Goal: Information Seeking & Learning: Learn about a topic

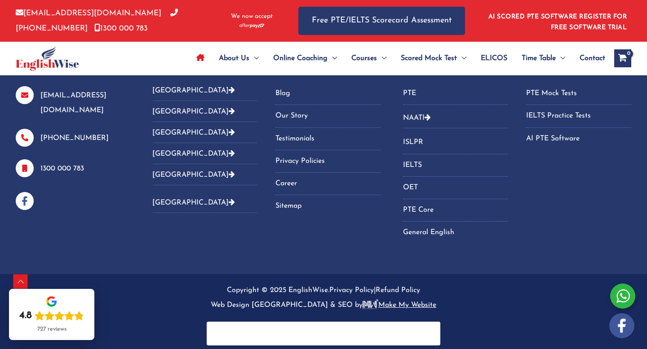
scroll to position [3212, 0]
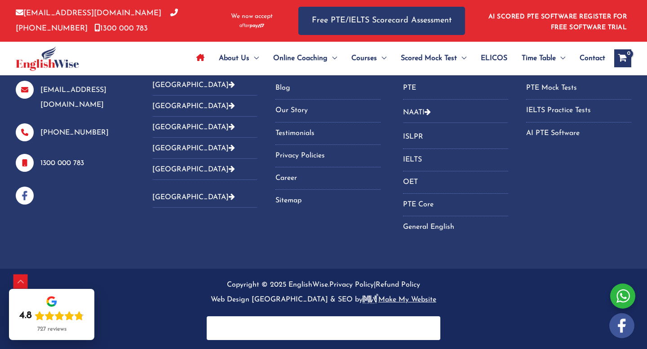
click at [287, 85] on link "Blog" at bounding box center [327, 88] width 105 height 15
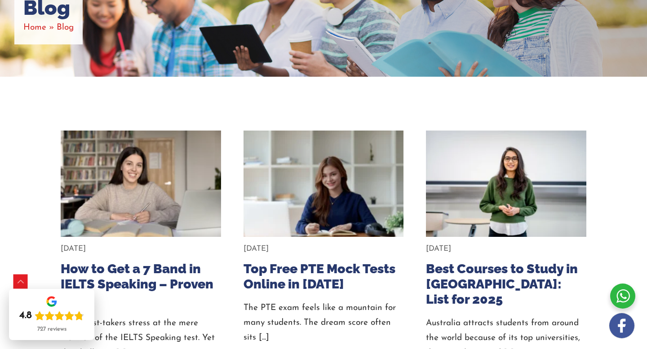
scroll to position [158, 0]
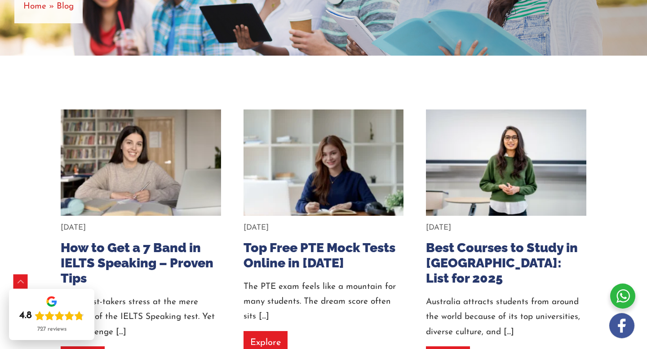
click at [297, 210] on img at bounding box center [323, 163] width 176 height 118
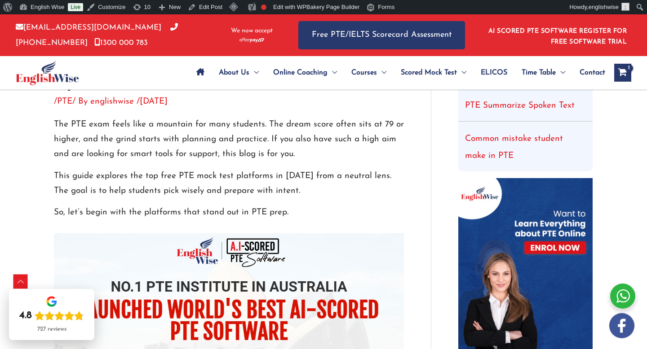
scroll to position [274, 0]
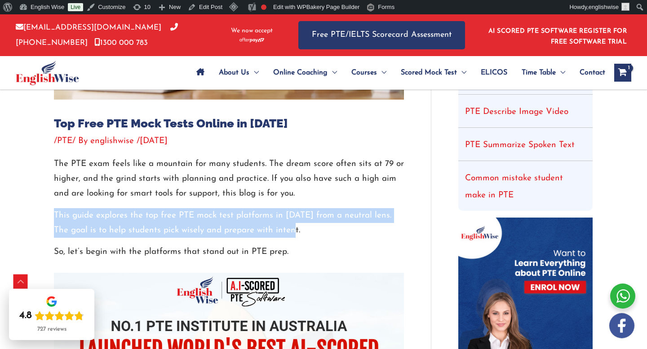
drag, startPoint x: 53, startPoint y: 213, endPoint x: 300, endPoint y: 231, distance: 247.3
click at [300, 231] on p "This guide explores the top free PTE mock test platforms in 2025 from a neutral…" at bounding box center [229, 223] width 350 height 30
copy p "This guide explores the top free PTE mock test platforms in 2025 from a neutral…"
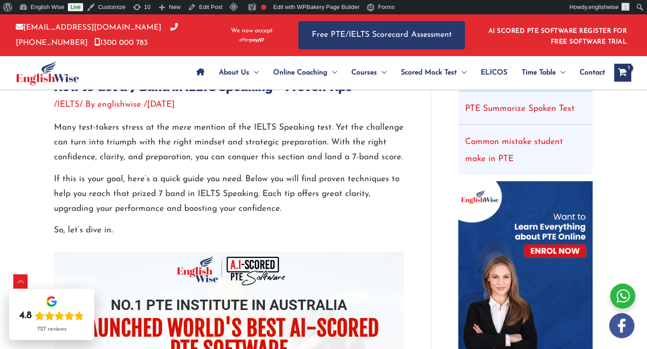
click at [96, 122] on p "Many test-takers stress at the mere mention of the IELTS Speaking test. Yet the…" at bounding box center [229, 142] width 350 height 45
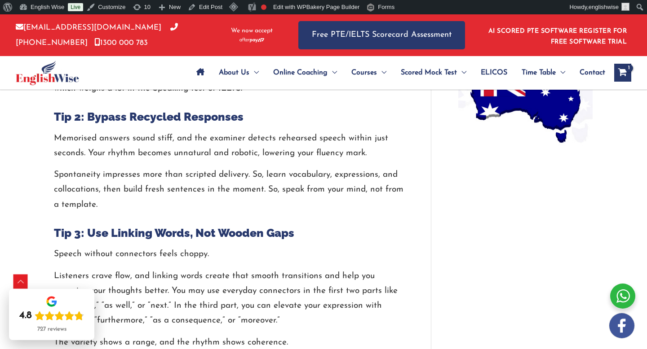
click at [109, 155] on p "Memorised answers sound stiff, and the examiner detects rehearsed speech within…" at bounding box center [229, 146] width 350 height 30
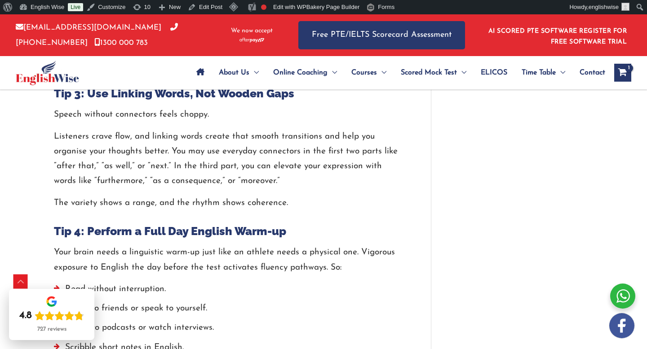
click at [110, 151] on p "Listeners crave flow, and linking words create that smooth transitions and help…" at bounding box center [229, 159] width 350 height 60
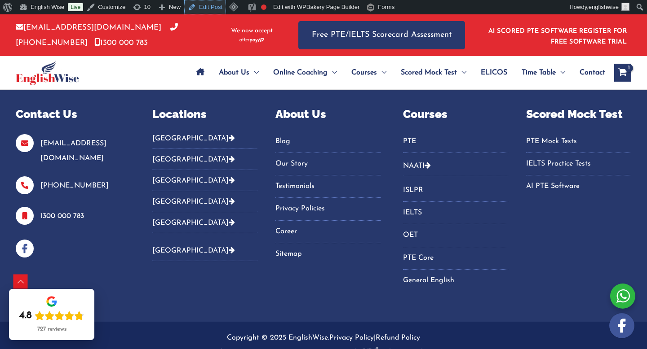
scroll to position [2456, 0]
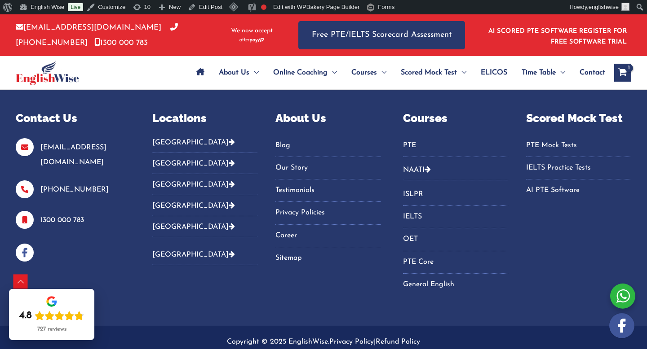
click at [279, 148] on link "Blog" at bounding box center [327, 145] width 105 height 15
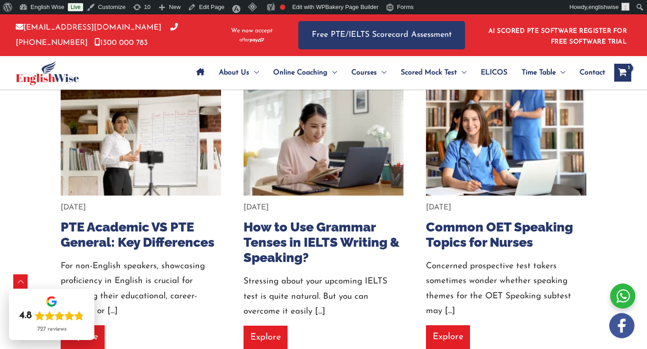
scroll to position [5955, 0]
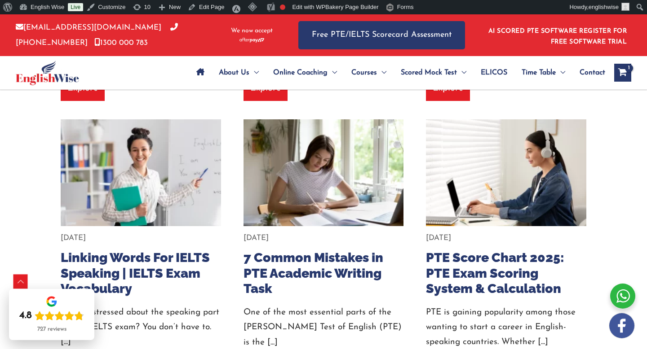
click at [132, 136] on article "February 4, 2025 Linking Words For IELTS Speaking | IELTS Exam Vocabulary Are y…" at bounding box center [141, 254] width 174 height 271
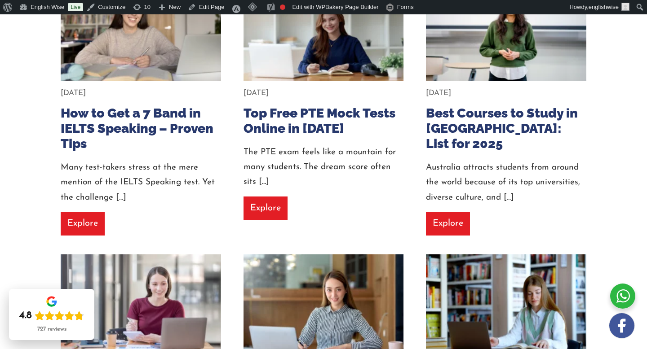
scroll to position [0, 0]
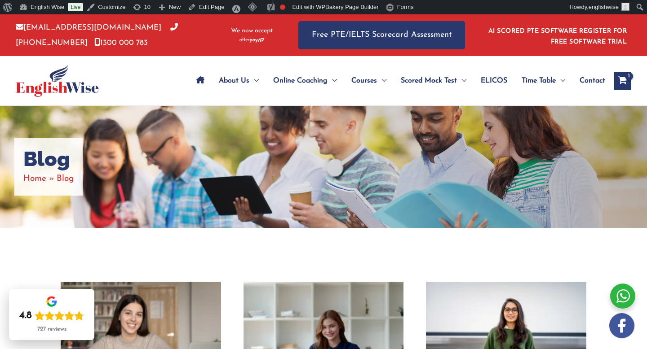
click at [177, 296] on img at bounding box center [141, 336] width 176 height 118
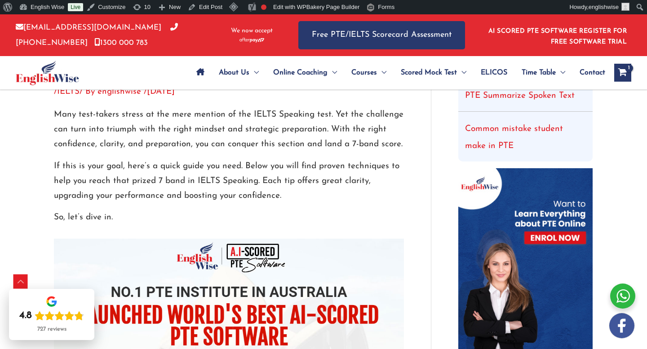
scroll to position [322, 0]
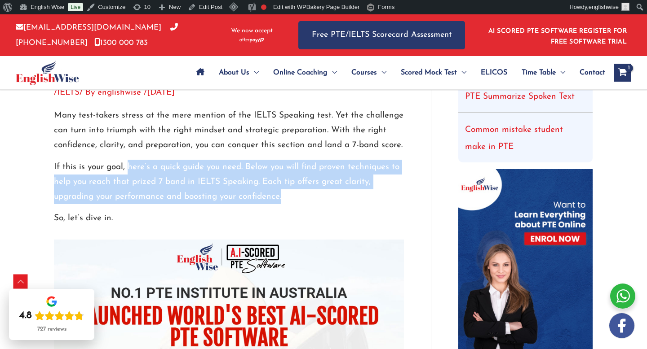
drag, startPoint x: 128, startPoint y: 166, endPoint x: 317, endPoint y: 191, distance: 189.9
click at [316, 191] on p "If this is your goal, here’s a quick guide you need. Below you will find proven…" at bounding box center [229, 182] width 350 height 45
copy p "here’s a quick guide you need. Below you will find proven techniques to help yo…"
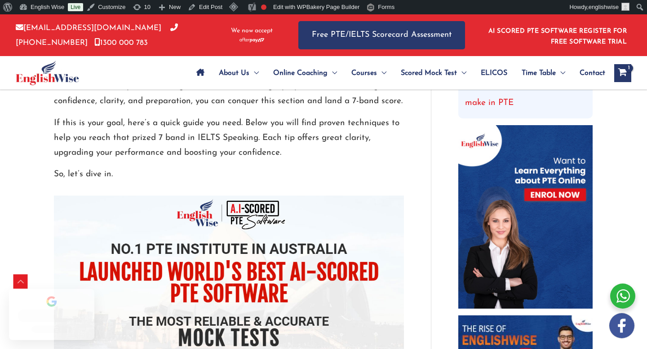
scroll to position [388, 0]
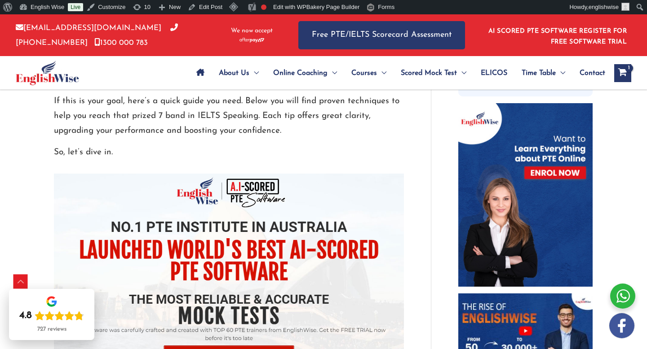
click at [340, 141] on div "Many test-takers stress at the mere mention of the IELTS Speaking test. Yet the…" at bounding box center [229, 101] width 350 height 118
